Goal: Information Seeking & Learning: Check status

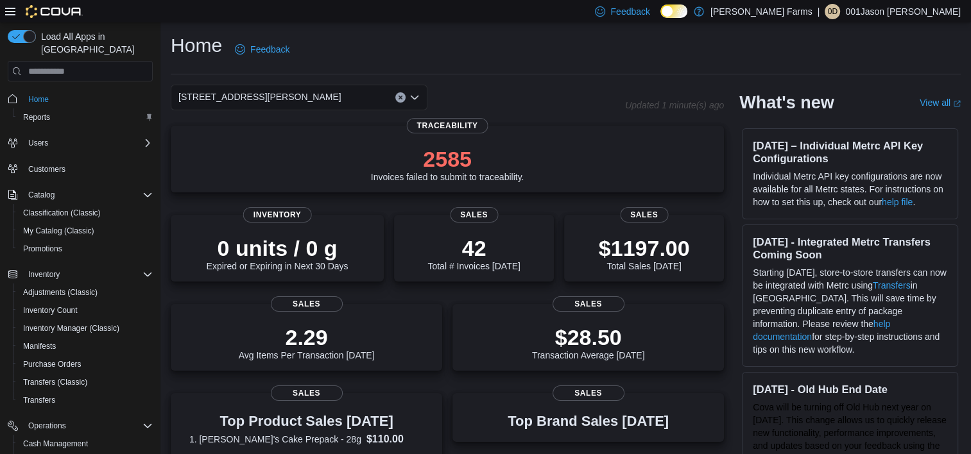
click at [419, 99] on icon "Open list of options" at bounding box center [415, 97] width 10 height 10
click at [509, 82] on div "Home Feedback [STREET_ADDRESS][PERSON_NAME] Updated 1 minute(s) ago 2585 Invoic…" at bounding box center [565, 430] width 811 height 816
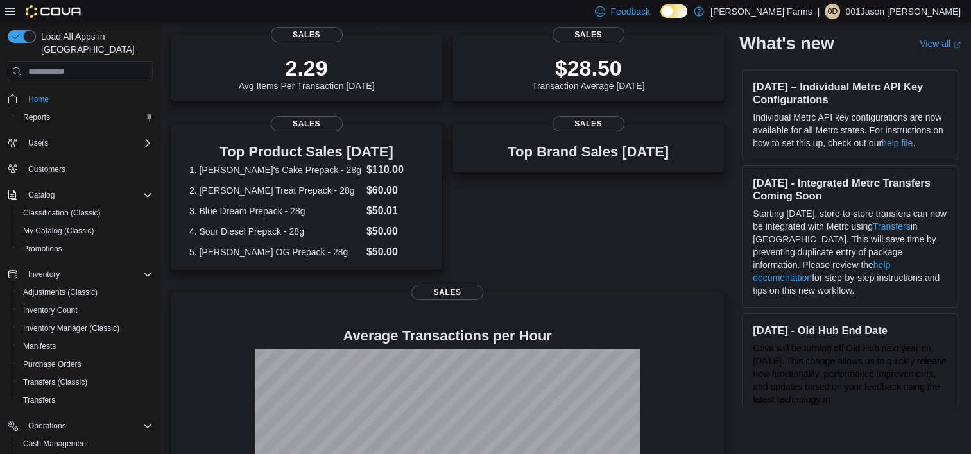
scroll to position [372, 0]
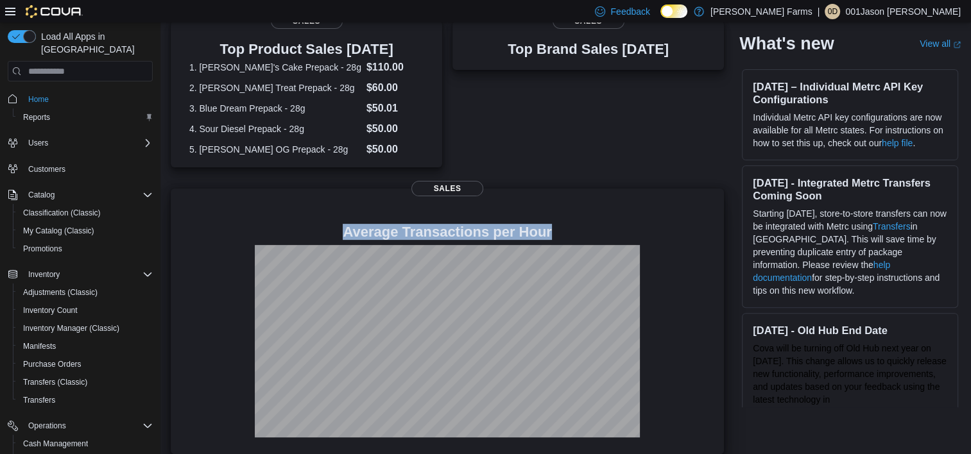
drag, startPoint x: 433, startPoint y: 180, endPoint x: 487, endPoint y: 213, distance: 62.9
click at [487, 213] on div "Average Transactions per Hour Sales" at bounding box center [447, 324] width 533 height 241
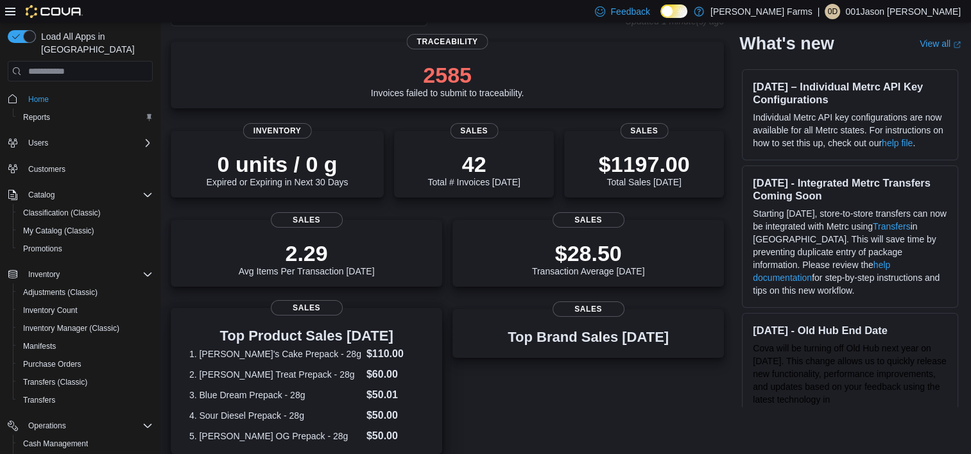
scroll to position [0, 0]
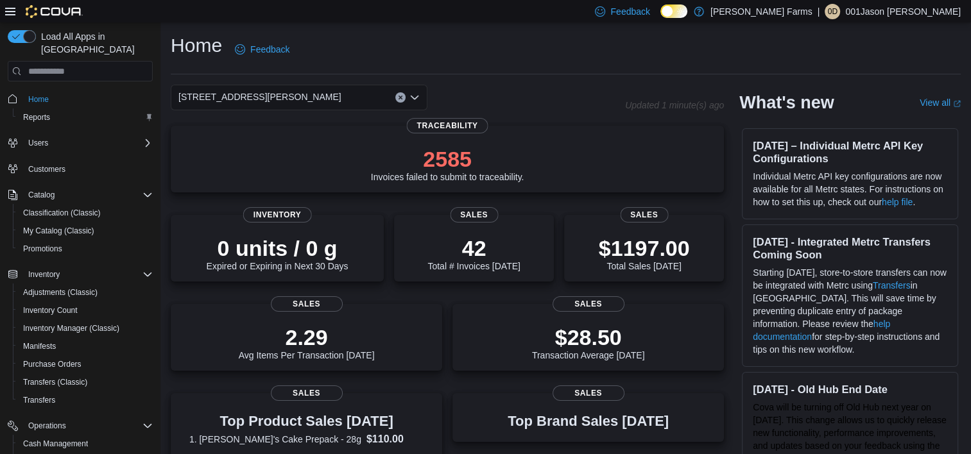
click at [399, 96] on icon "Clear input" at bounding box center [400, 97] width 3 height 3
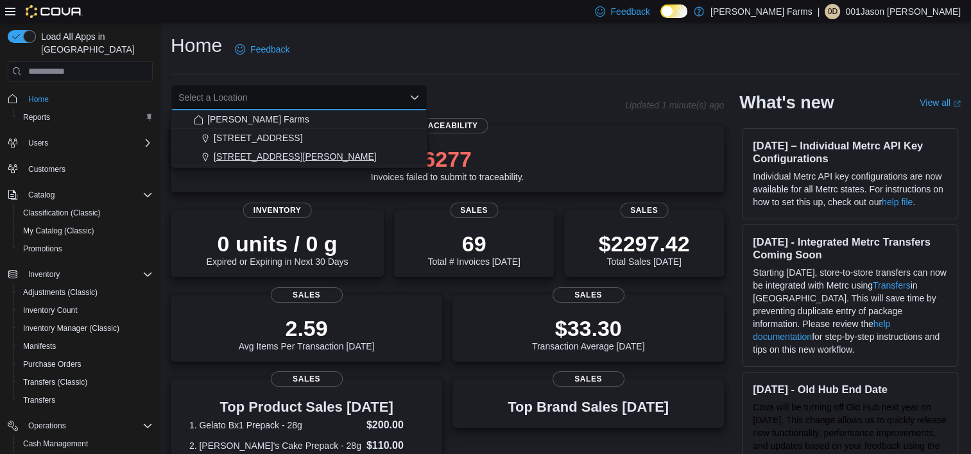
click at [303, 155] on div "[STREET_ADDRESS][PERSON_NAME]" at bounding box center [307, 156] width 226 height 13
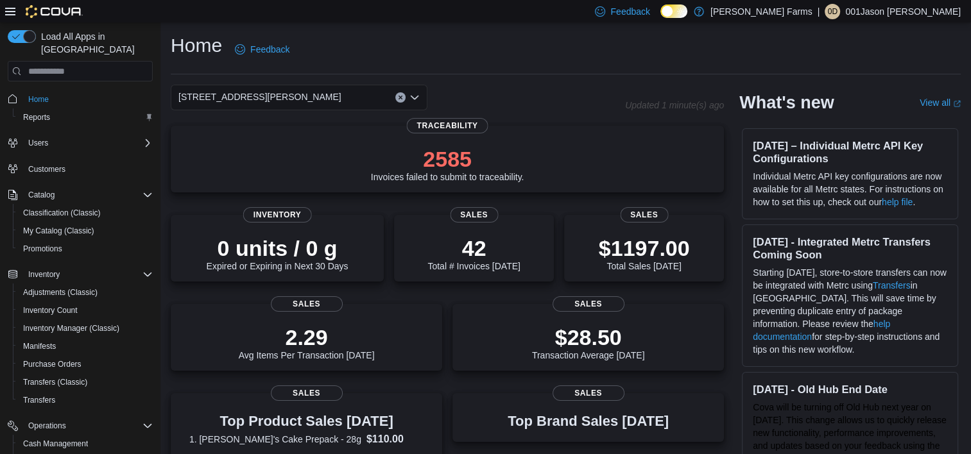
click at [411, 101] on icon "Open list of options" at bounding box center [415, 97] width 10 height 10
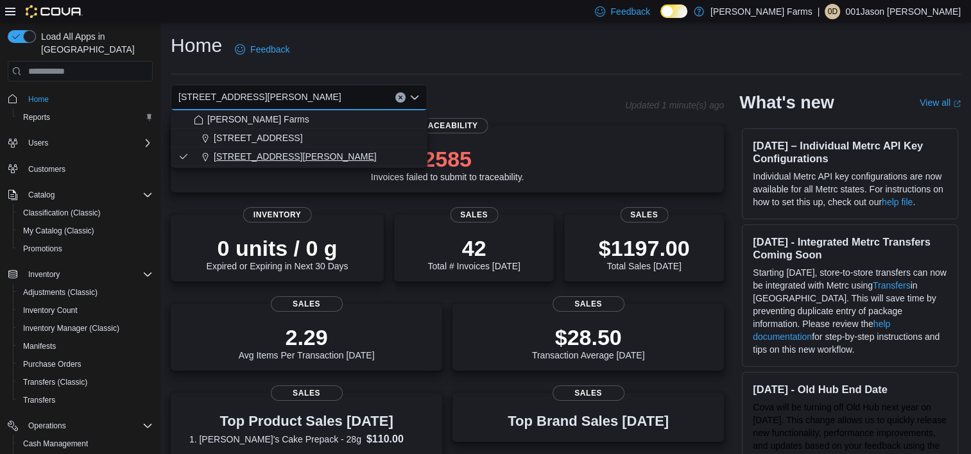
click at [258, 160] on span "[STREET_ADDRESS][PERSON_NAME]" at bounding box center [295, 156] width 163 height 13
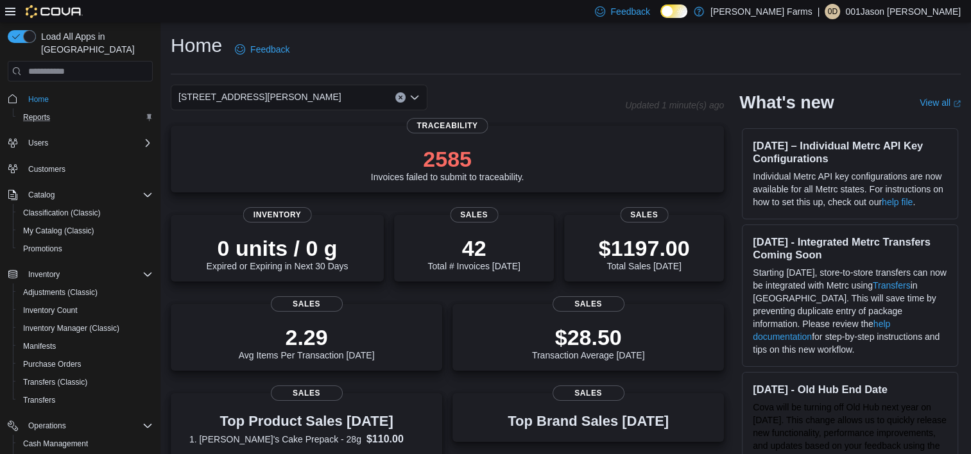
click at [72, 110] on div "Reports" at bounding box center [85, 117] width 135 height 15
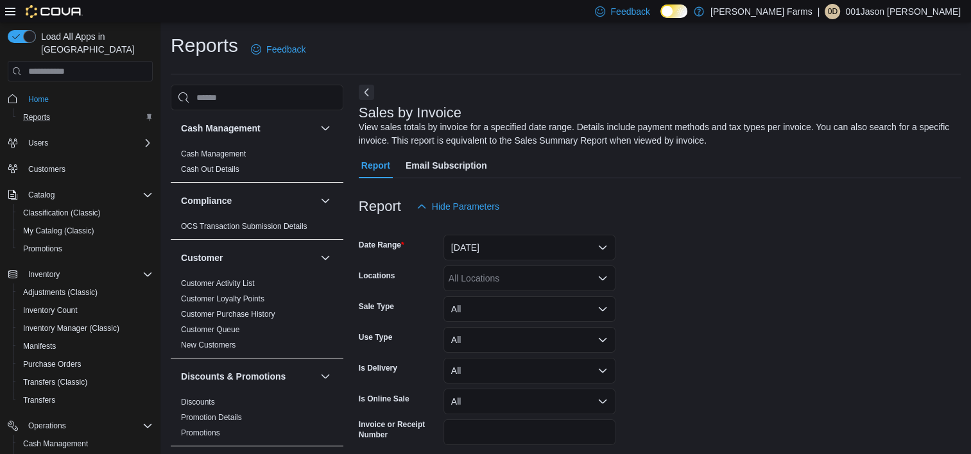
scroll to position [43, 0]
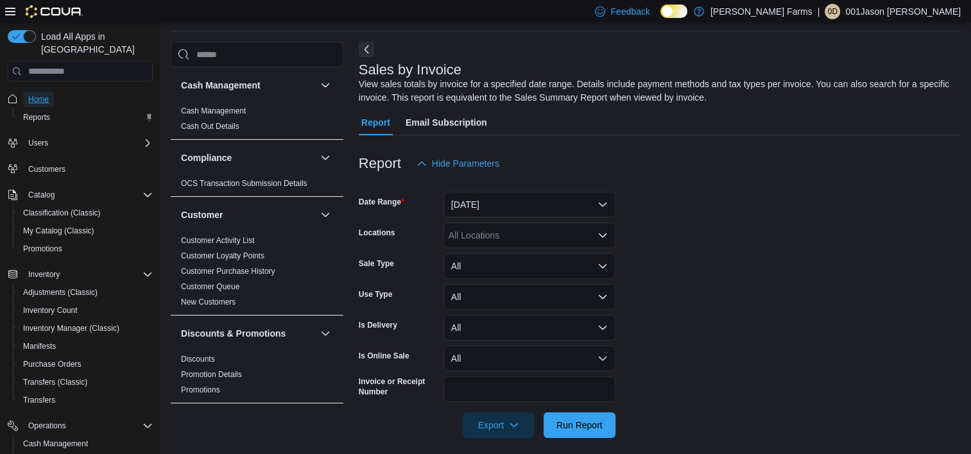
click at [36, 94] on span "Home" at bounding box center [38, 99] width 21 height 10
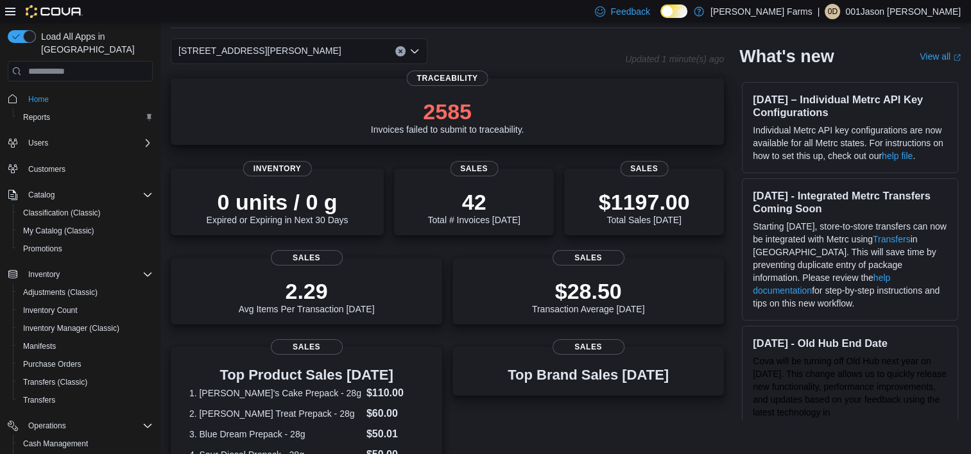
scroll to position [18, 0]
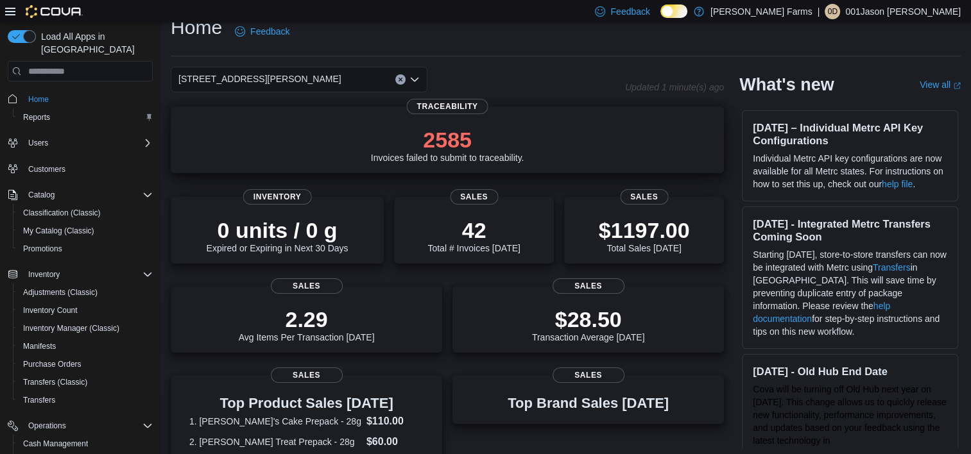
click at [521, 134] on p "2585" at bounding box center [447, 140] width 153 height 26
click at [619, 239] on div "$1197.00 Total Sales [DATE]" at bounding box center [644, 234] width 91 height 36
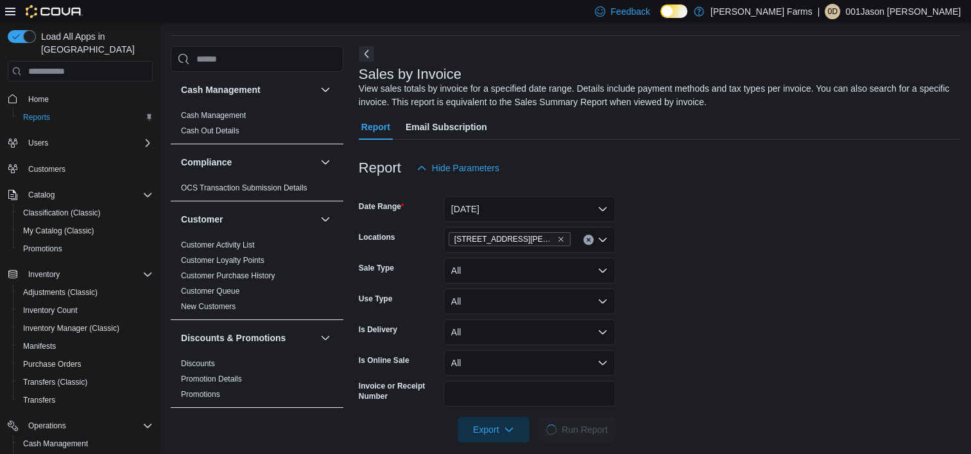
scroll to position [43, 0]
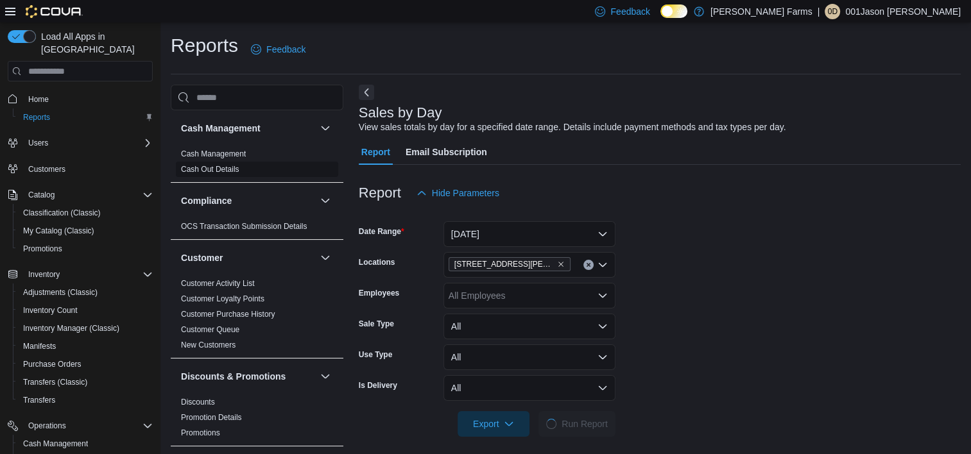
scroll to position [8, 0]
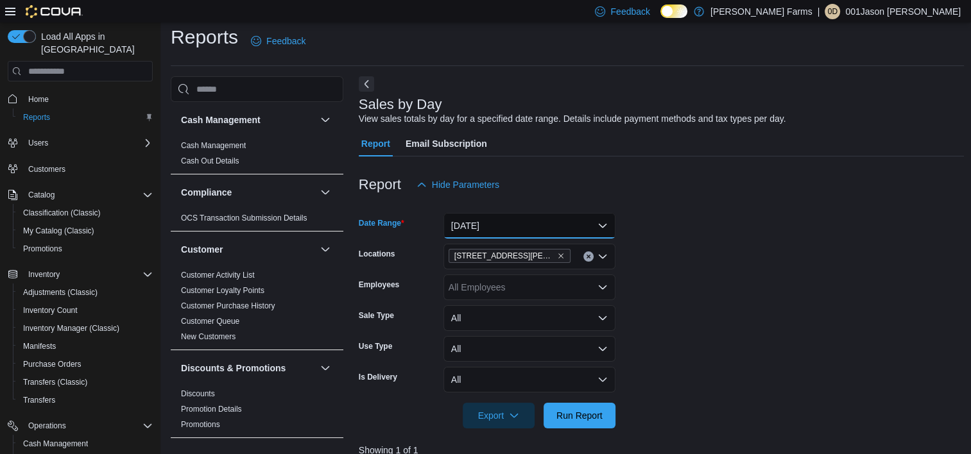
click at [523, 226] on button "[DATE]" at bounding box center [530, 226] width 172 height 26
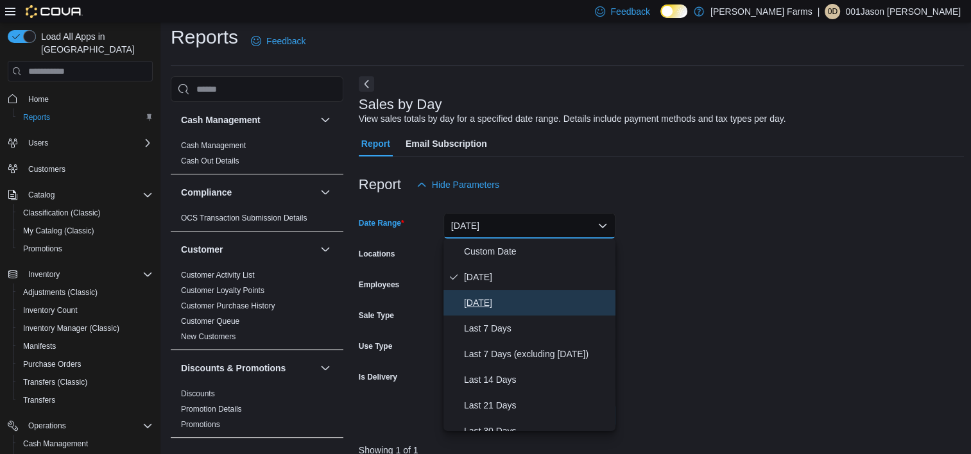
click at [549, 306] on span "Yesterday" at bounding box center [537, 302] width 146 height 15
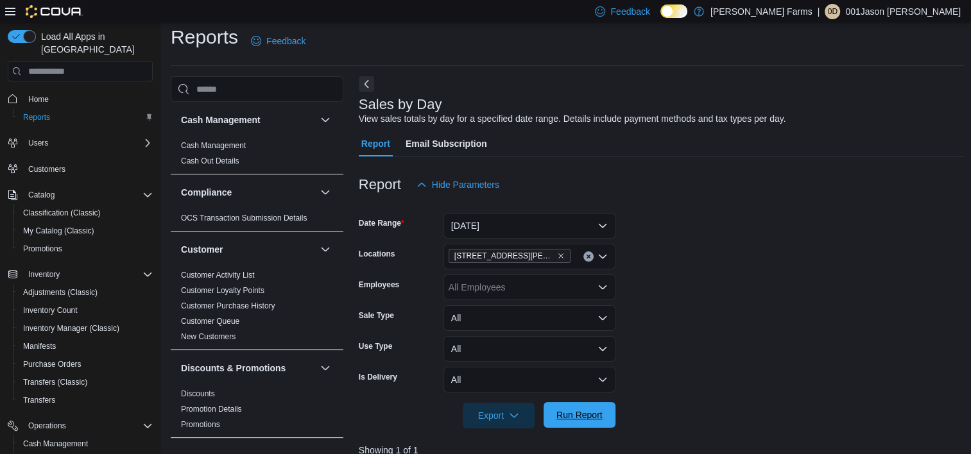
click at [589, 425] on span "Run Report" at bounding box center [579, 415] width 56 height 26
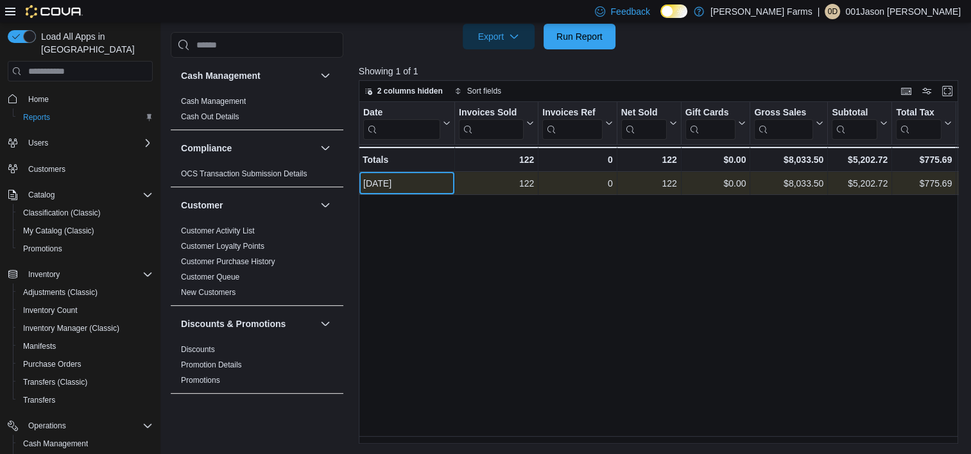
click at [427, 180] on div "Aug 10, 2025" at bounding box center [406, 184] width 87 height 15
click at [614, 180] on div "0 - Invoices Ref, column 3, row 1" at bounding box center [578, 184] width 78 height 23
click at [809, 185] on div "$8,033.50" at bounding box center [788, 184] width 69 height 15
click at [397, 193] on div "Aug 10, 2025 - Date, column 1, row 1" at bounding box center [407, 184] width 96 height 23
